Goal: Obtain resource: Obtain resource

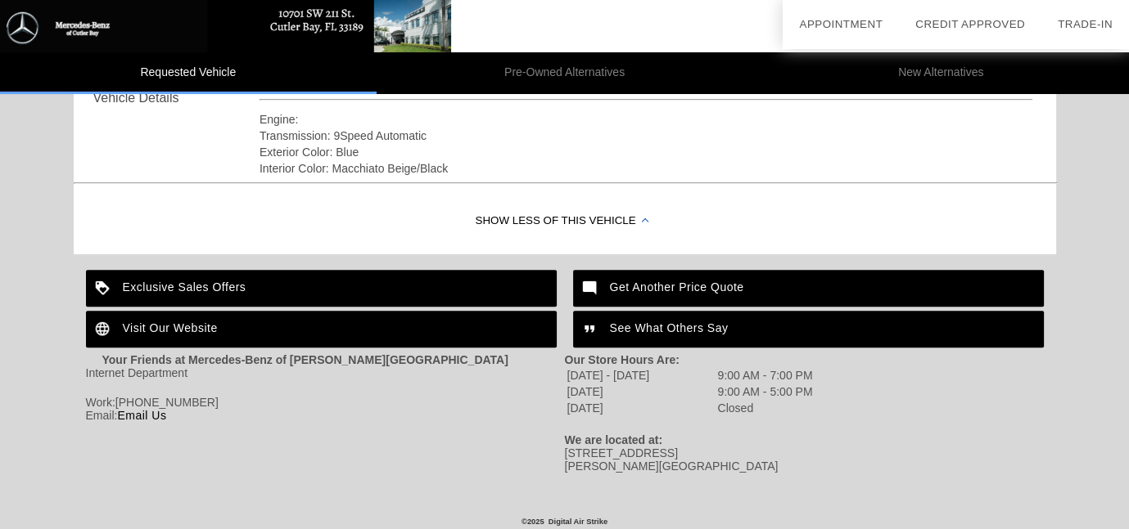
scroll to position [603, 0]
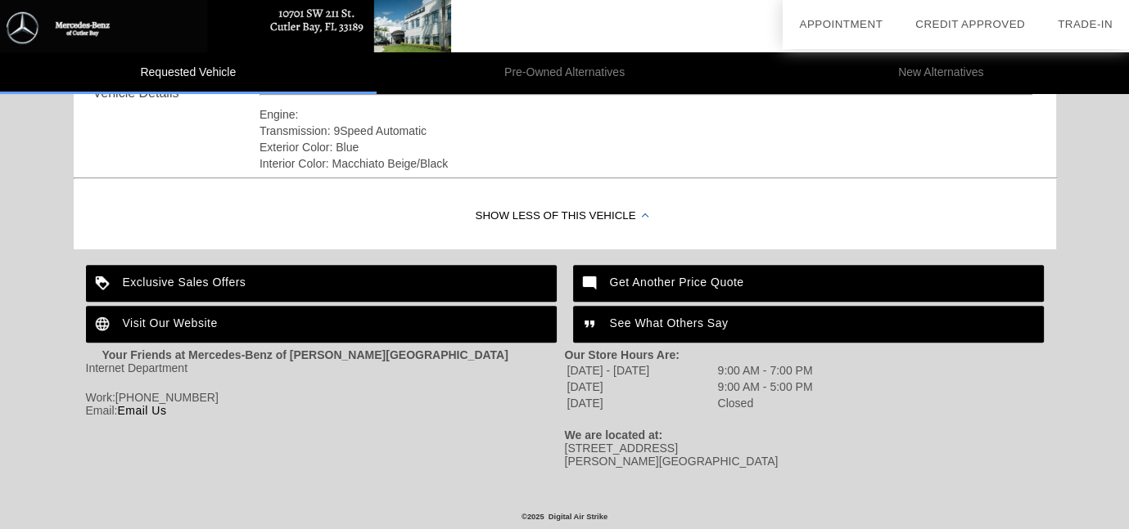
click at [268, 278] on div "Exclusive Sales Offers" at bounding box center [321, 283] width 471 height 37
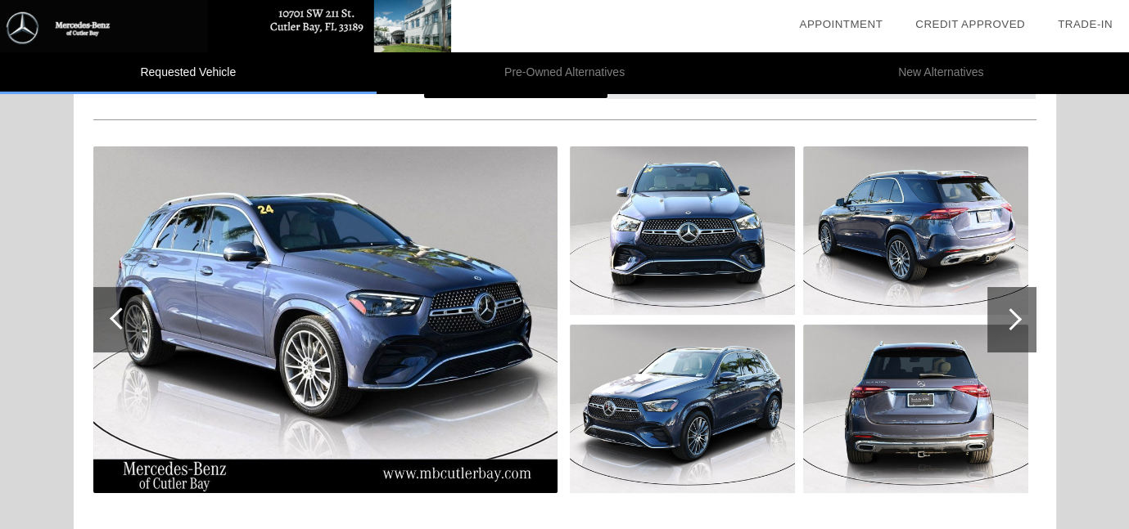
scroll to position [112, 0]
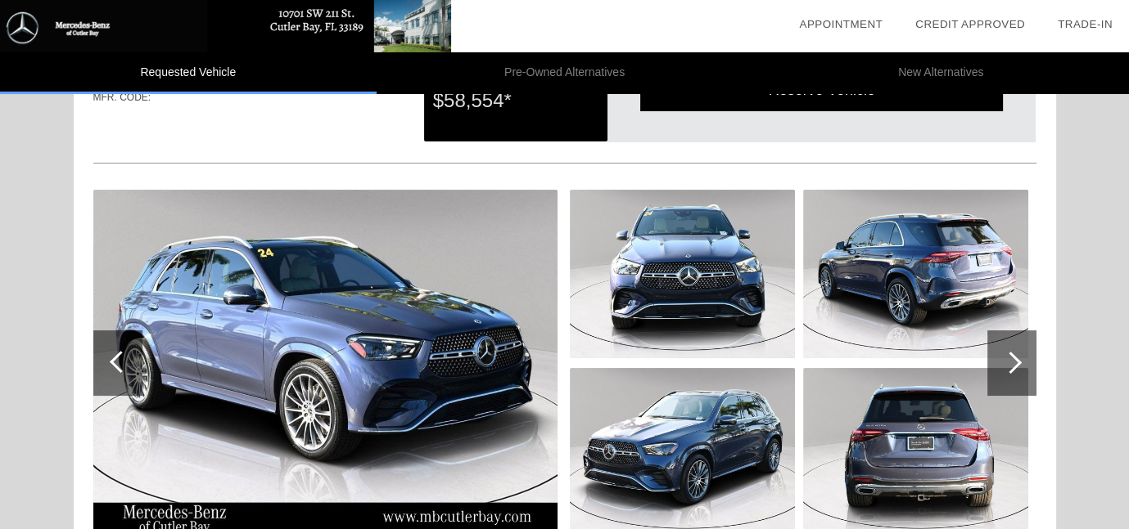
click at [342, 320] on img at bounding box center [325, 363] width 464 height 347
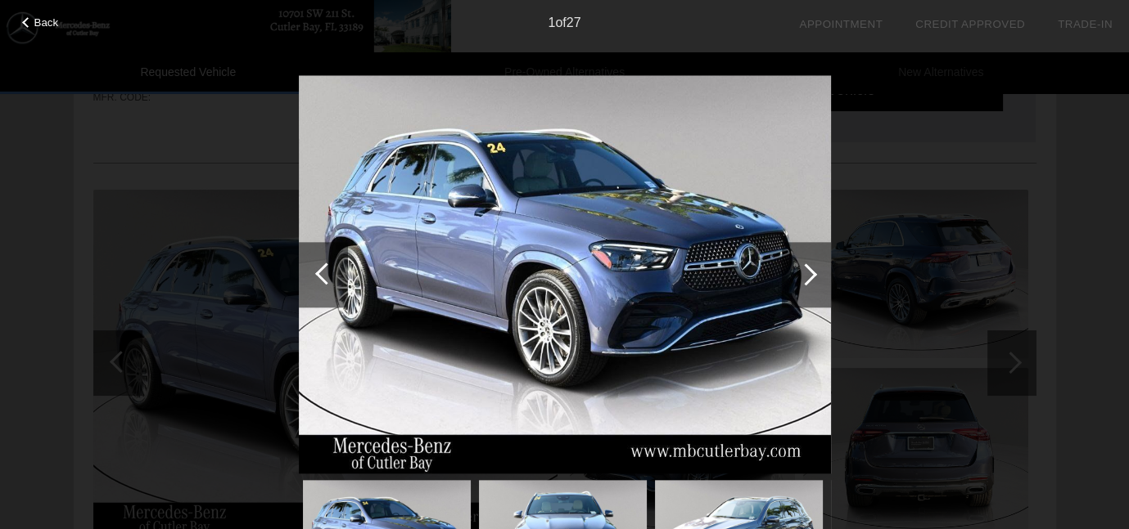
click at [809, 274] on div at bounding box center [806, 275] width 22 height 22
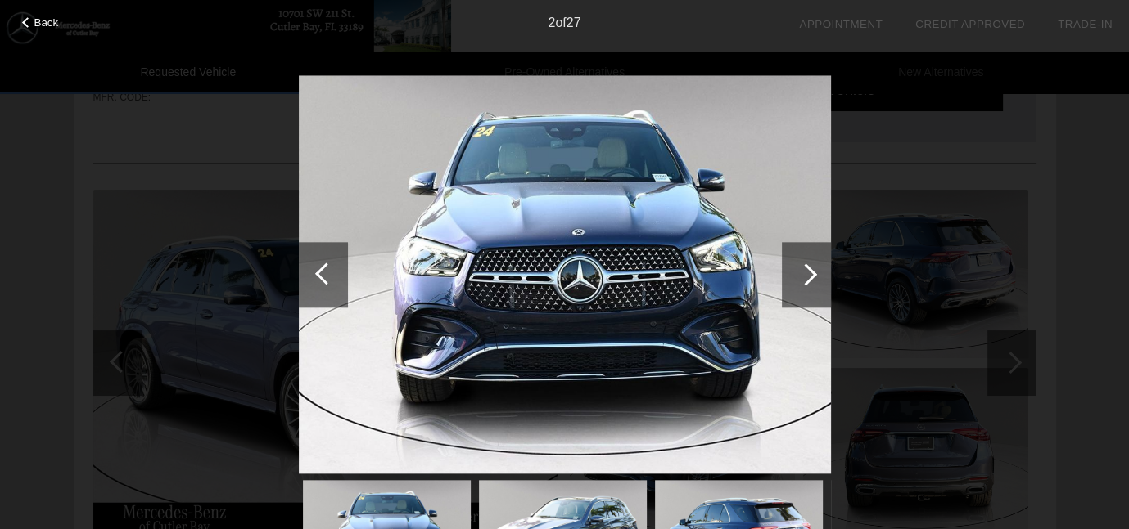
click at [809, 274] on div at bounding box center [806, 275] width 22 height 22
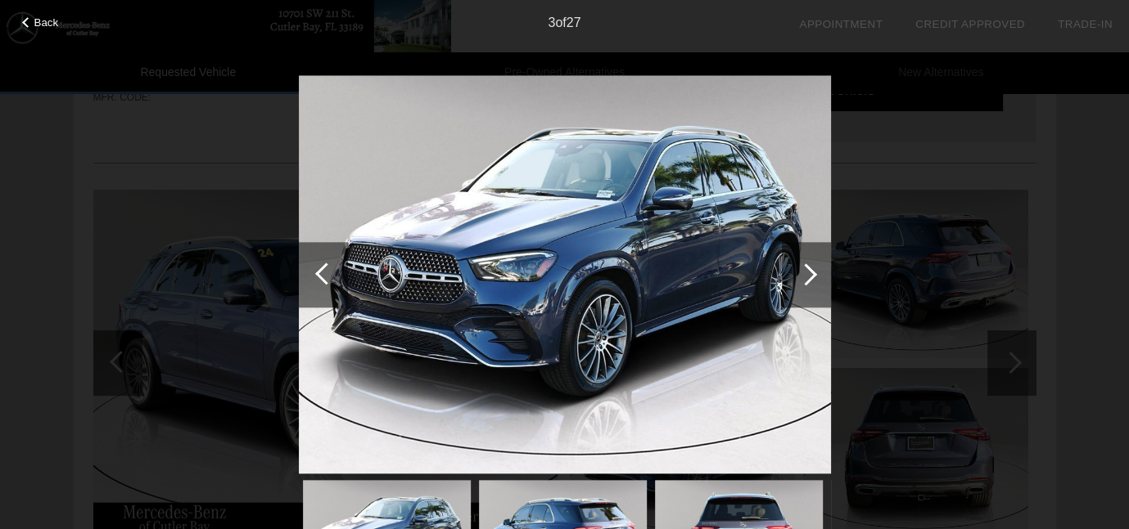
click at [809, 274] on div at bounding box center [806, 275] width 22 height 22
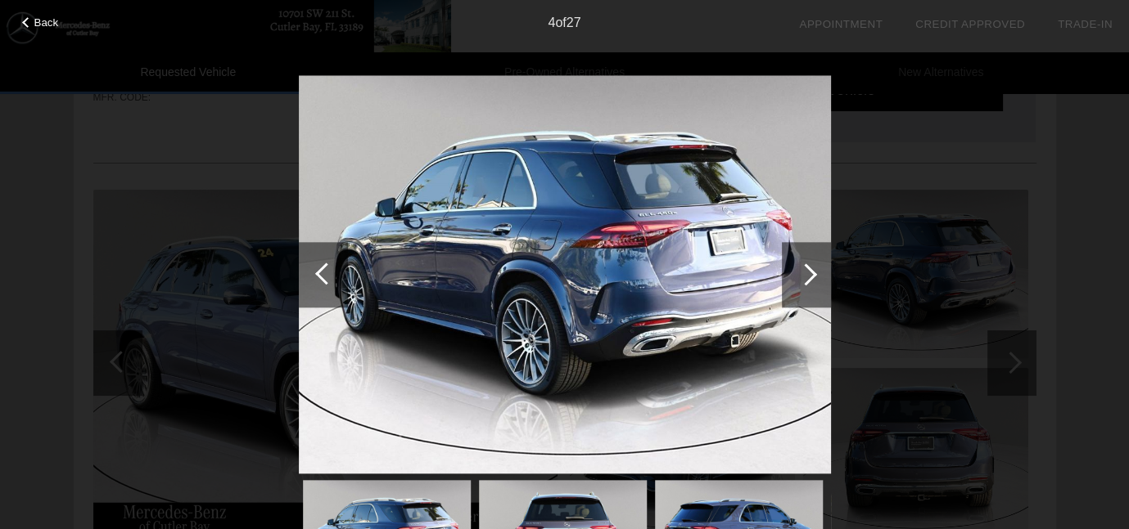
drag, startPoint x: 434, startPoint y: 7, endPoint x: 242, endPoint y: 58, distance: 198.1
click at [242, 58] on div "Back 4 of 27" at bounding box center [564, 264] width 1129 height 529
click at [804, 270] on div at bounding box center [806, 275] width 22 height 22
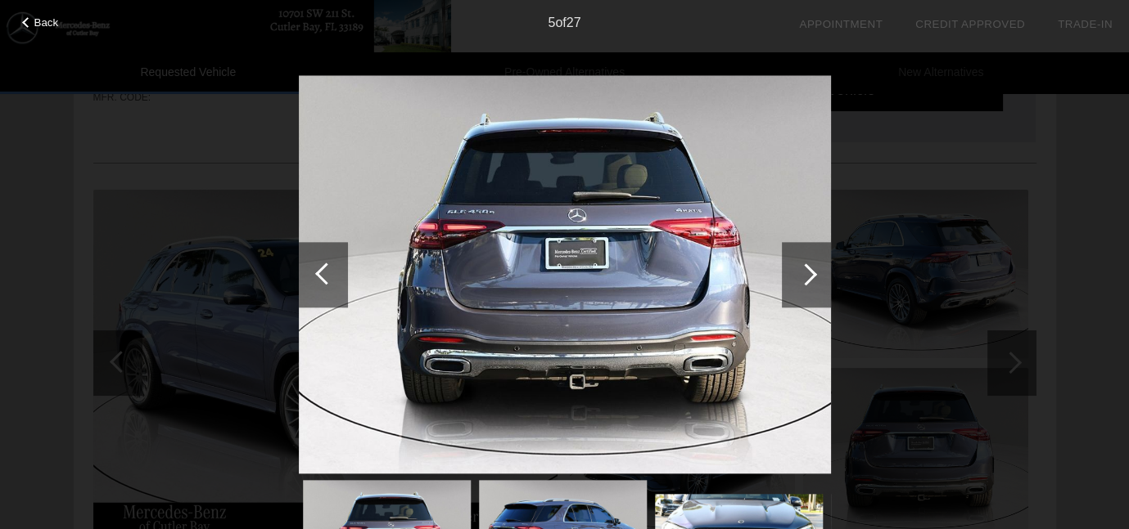
click at [804, 270] on div at bounding box center [806, 275] width 22 height 22
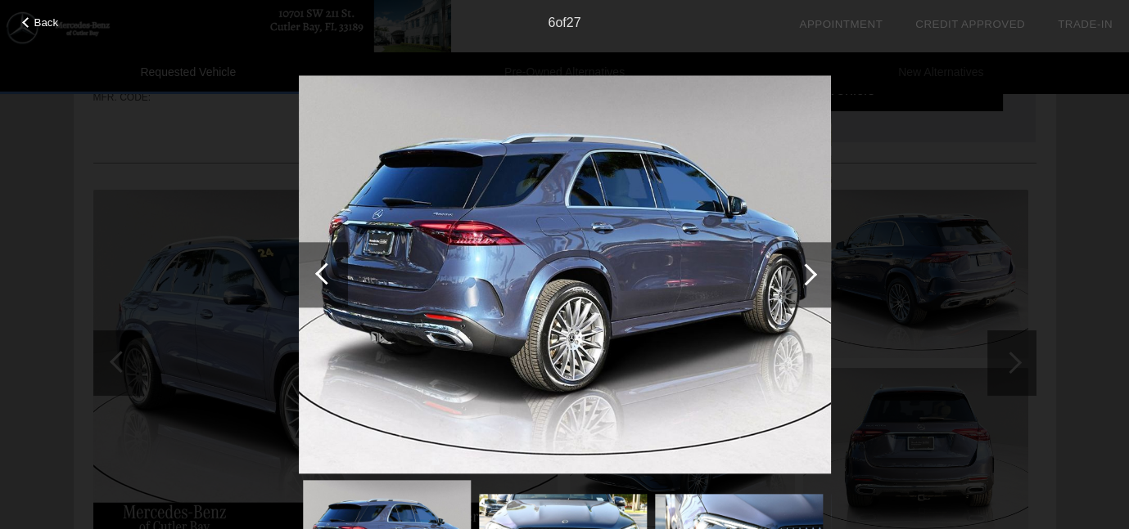
click at [804, 270] on div at bounding box center [806, 275] width 22 height 22
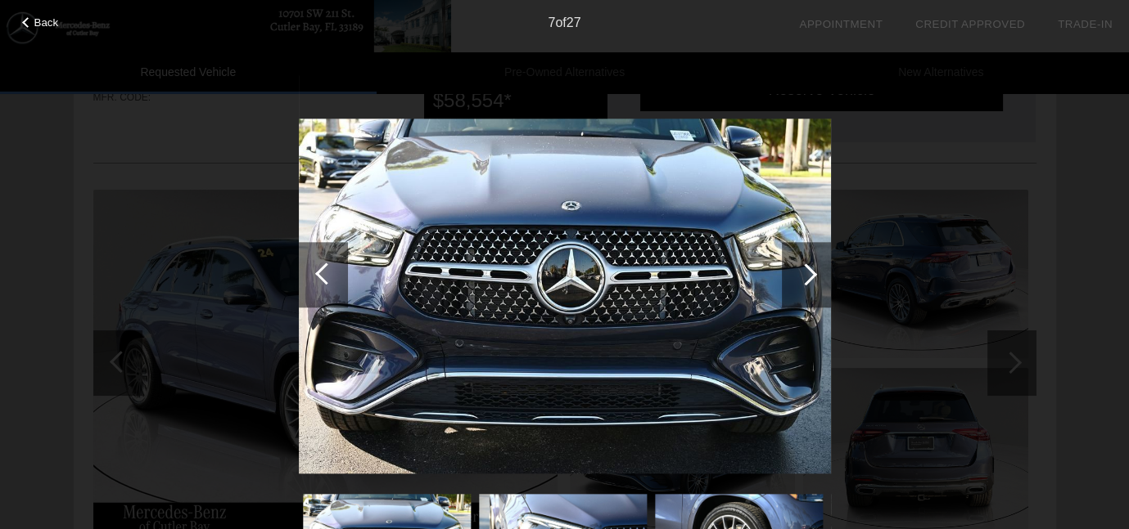
click at [804, 270] on div at bounding box center [806, 275] width 22 height 22
